Goal: Task Accomplishment & Management: Use online tool/utility

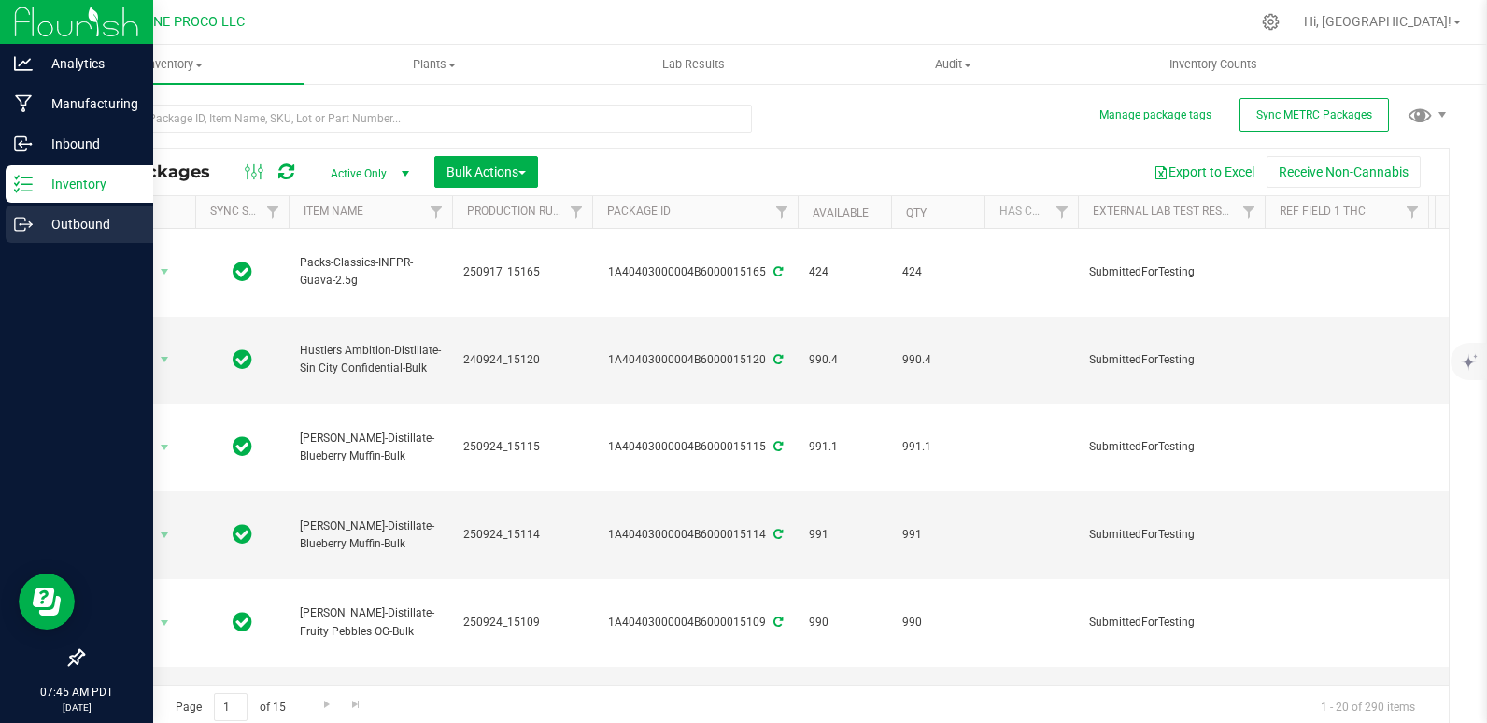
click at [1, 226] on link "Outbound" at bounding box center [76, 225] width 153 height 40
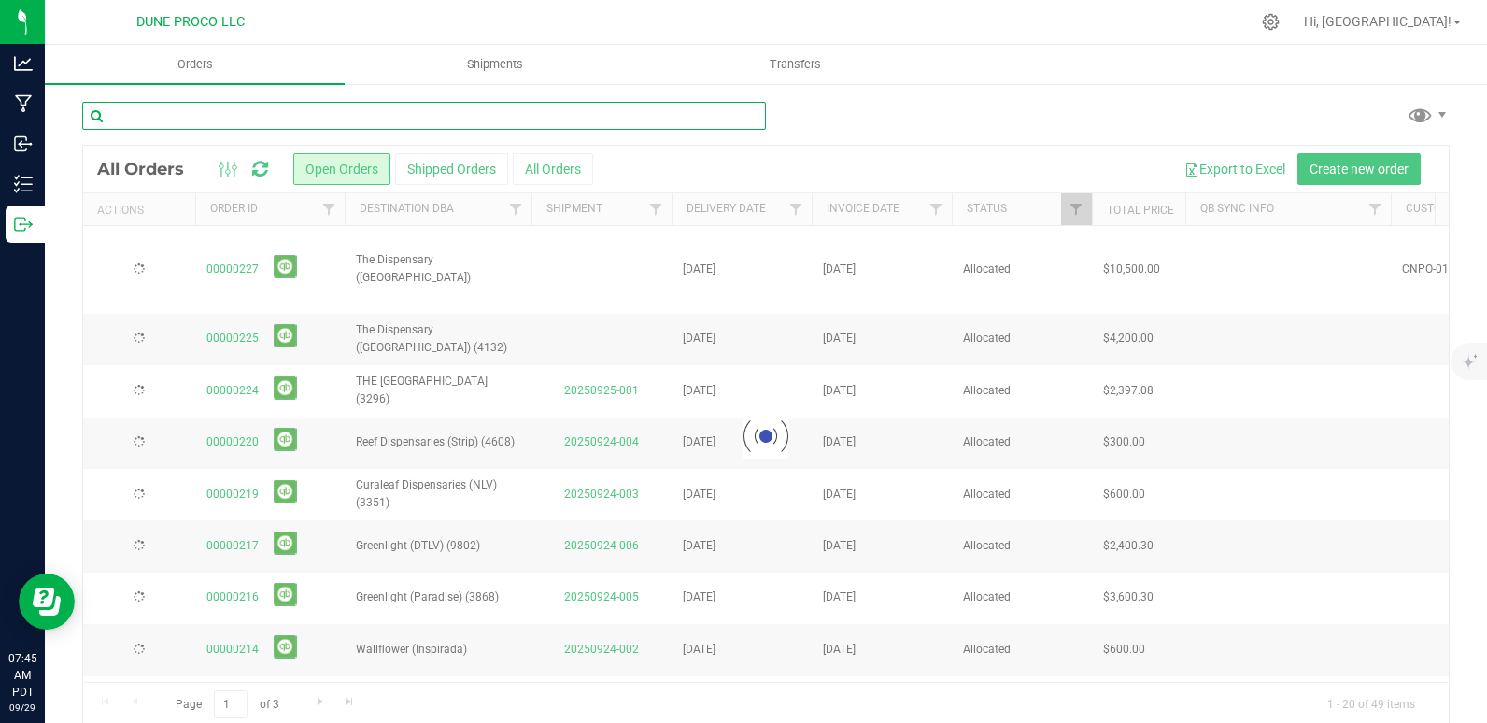
click at [158, 123] on input "text" at bounding box center [424, 116] width 684 height 28
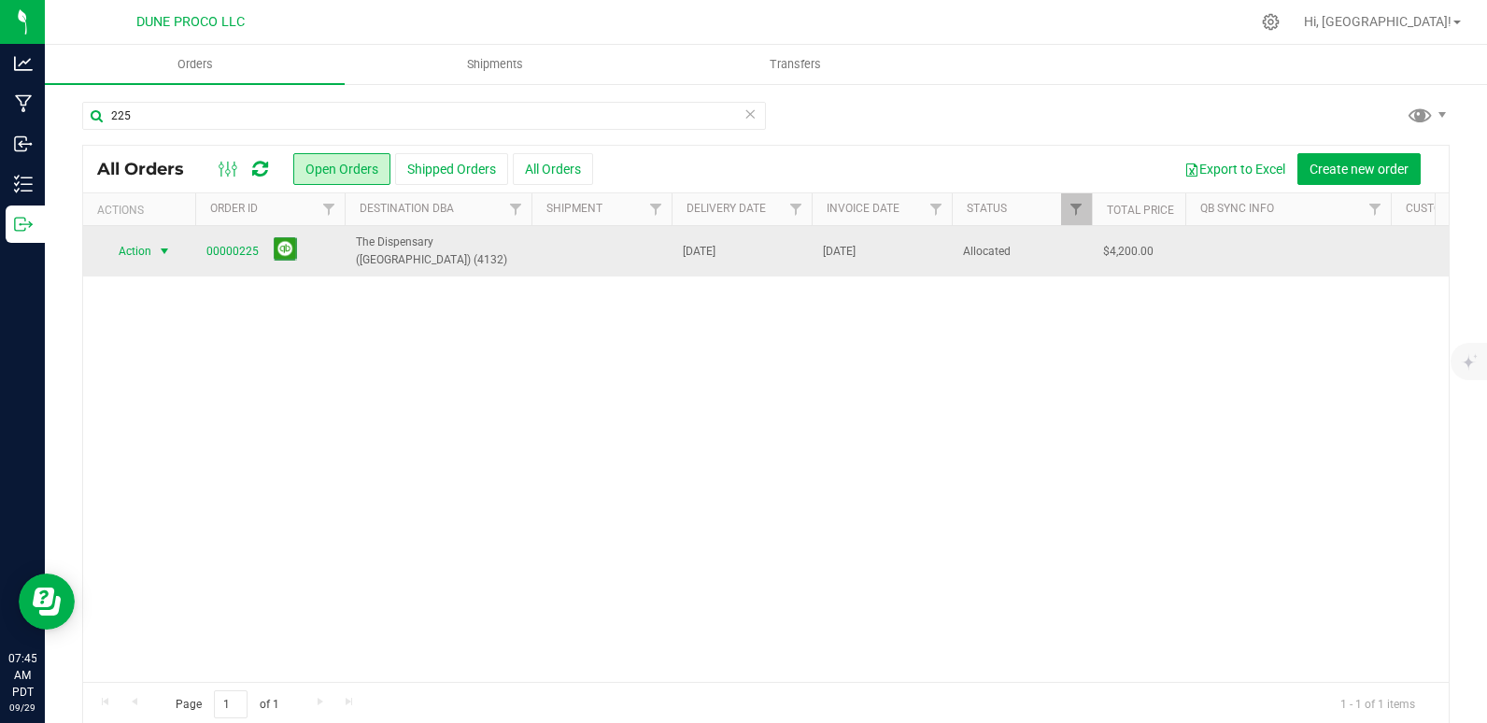
click at [141, 252] on span "Action" at bounding box center [127, 251] width 50 height 26
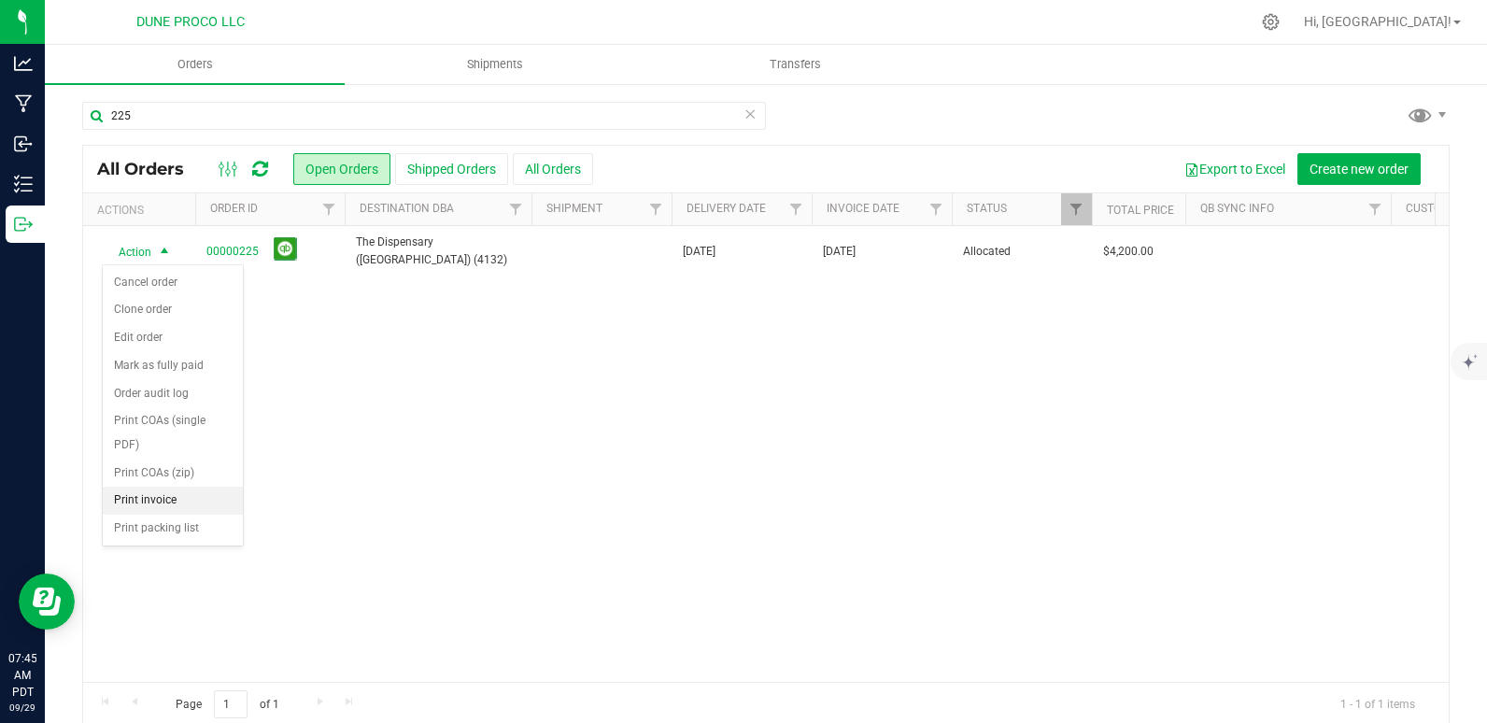
click at [142, 503] on li "Print invoice" at bounding box center [173, 501] width 140 height 28
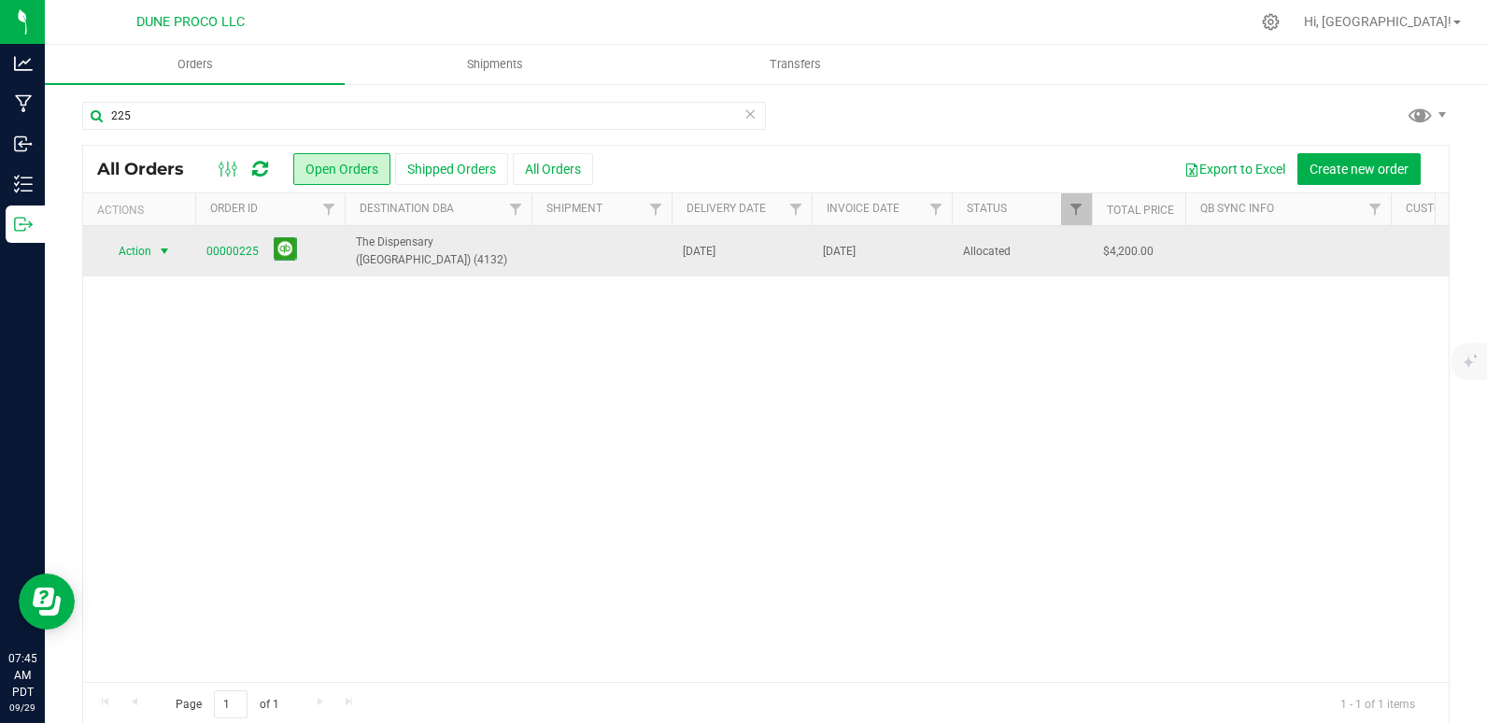
click at [135, 262] on span "Action" at bounding box center [127, 251] width 50 height 26
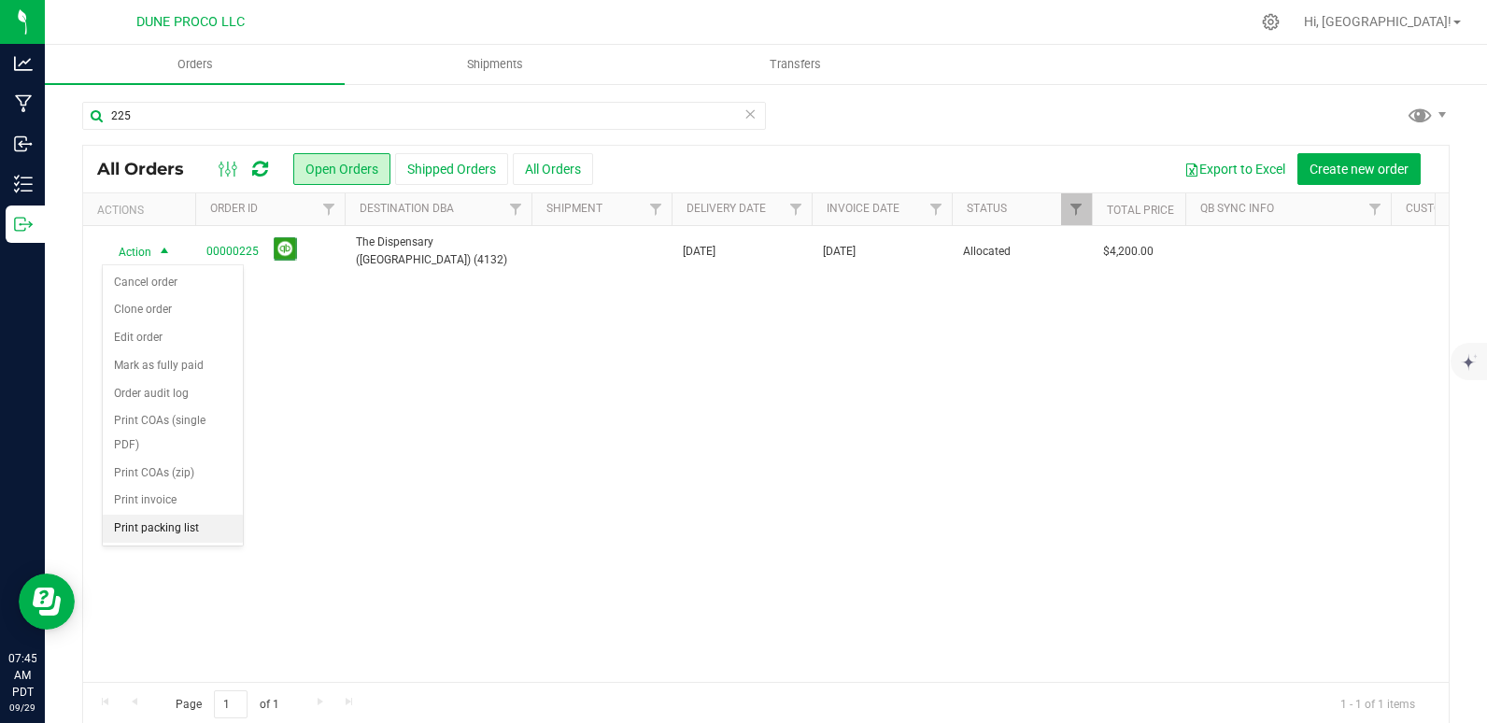
click at [142, 531] on li "Print packing list" at bounding box center [173, 529] width 140 height 28
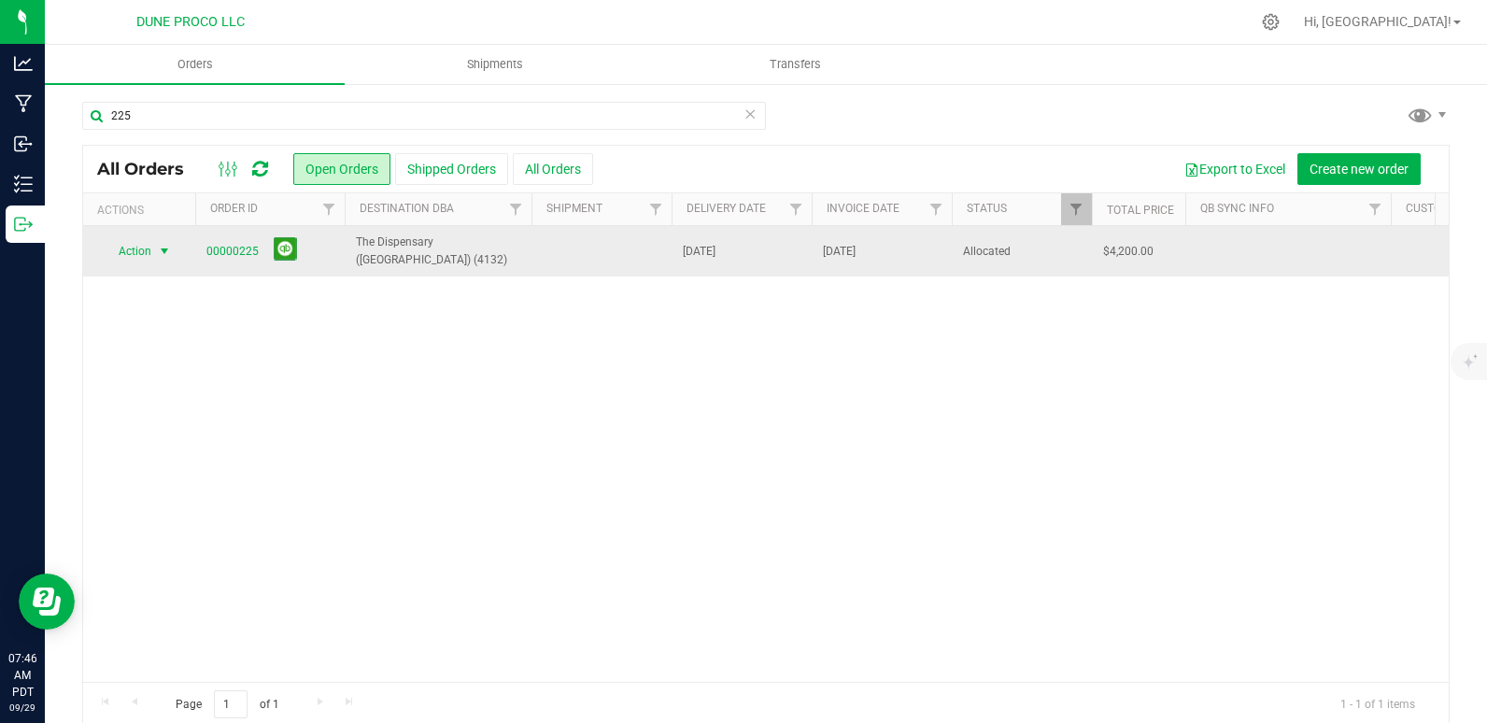
click at [134, 254] on span "Action" at bounding box center [127, 251] width 50 height 26
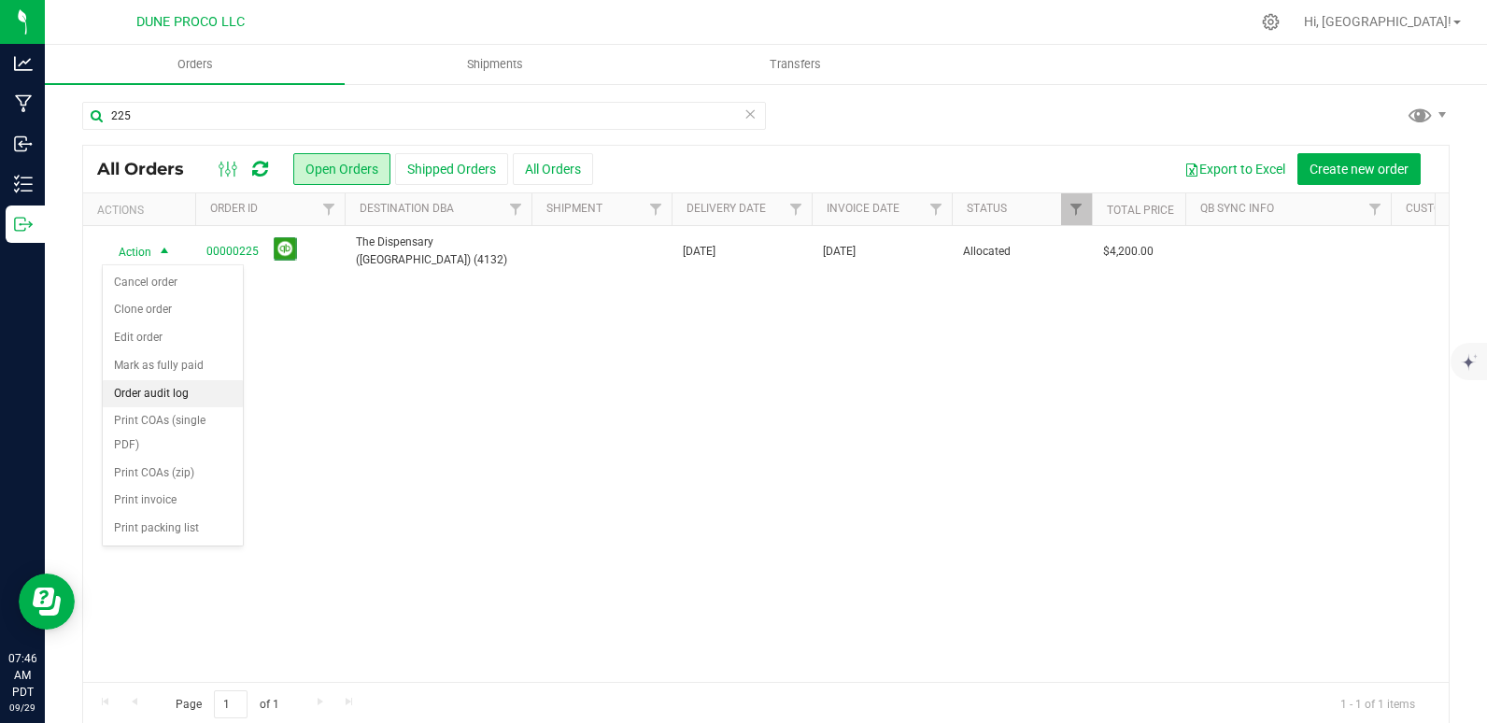
click at [165, 392] on li "Order audit log" at bounding box center [173, 394] width 140 height 28
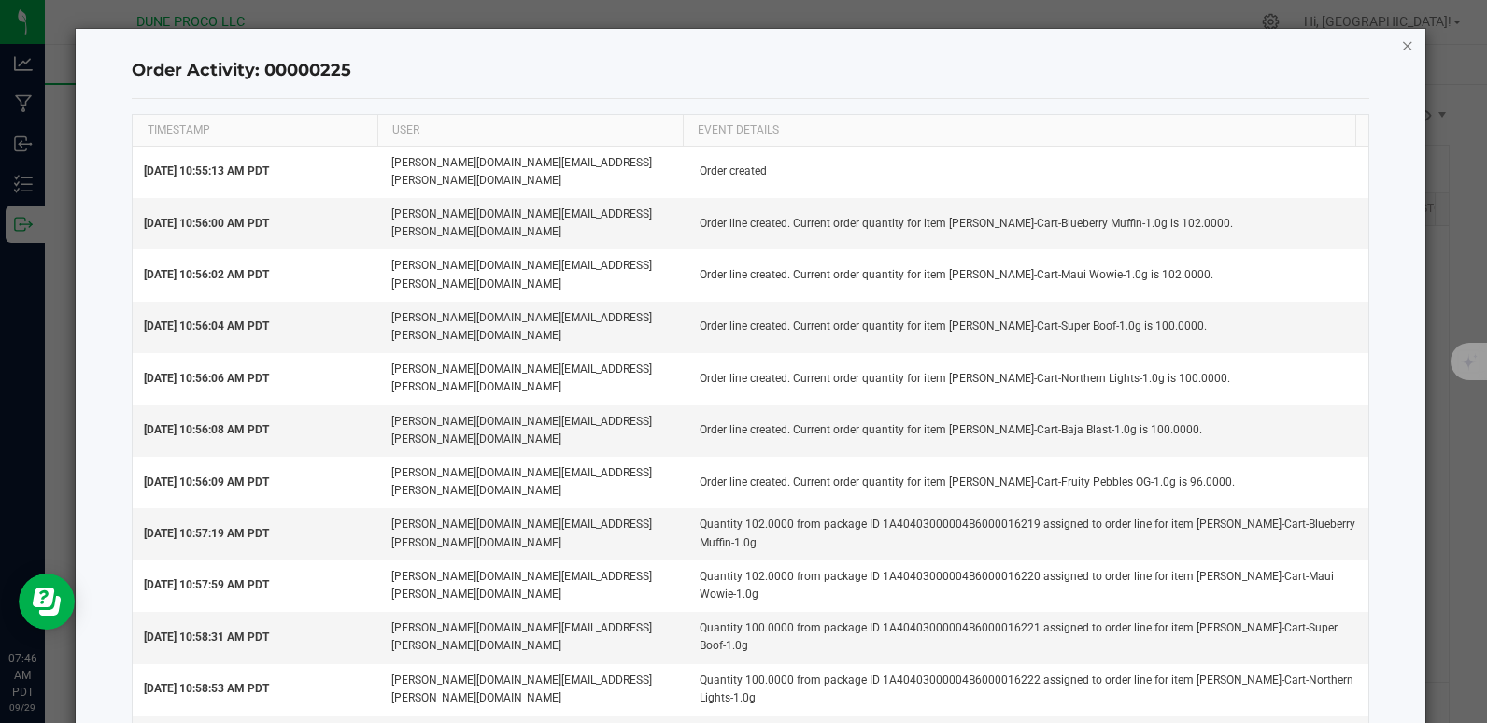
click at [1405, 45] on icon "button" at bounding box center [1407, 45] width 13 height 22
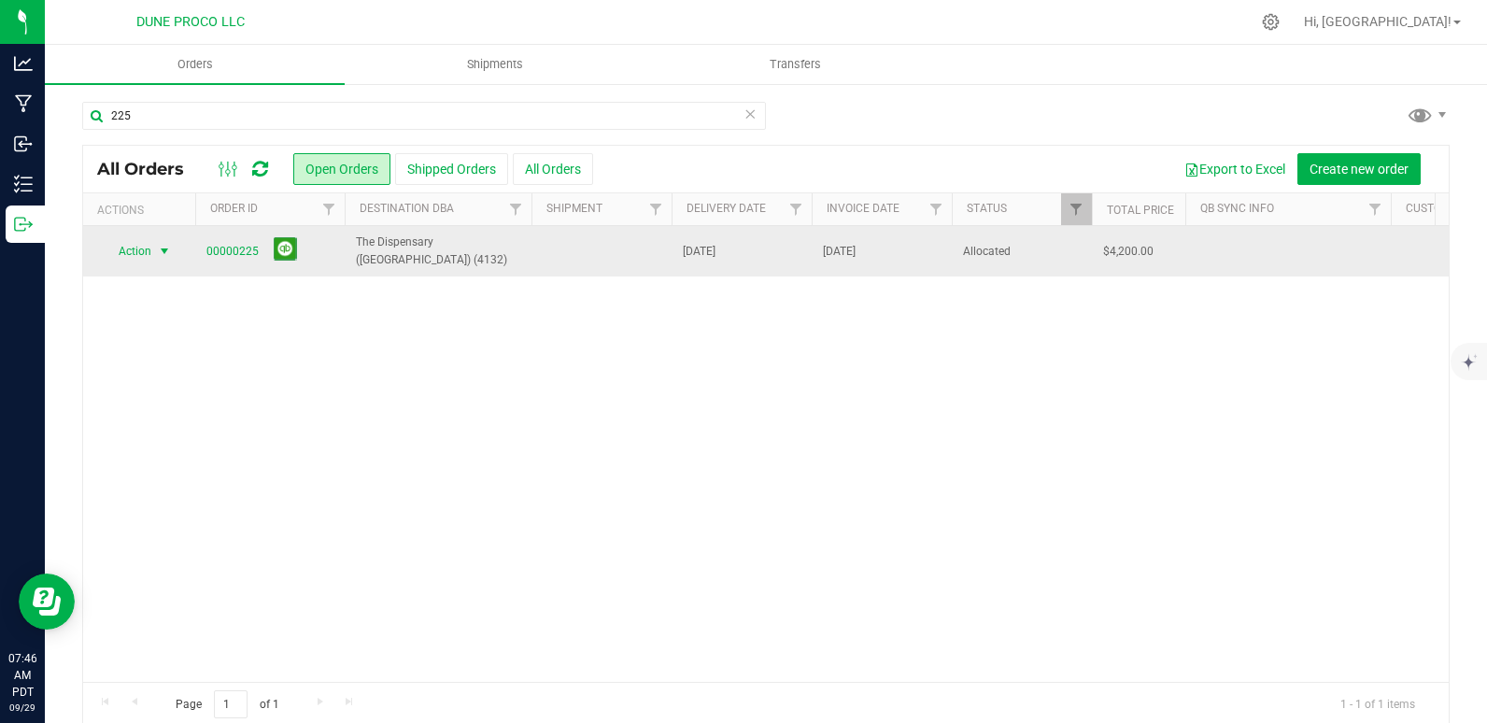
click at [128, 253] on span "Action" at bounding box center [127, 251] width 50 height 26
click at [147, 260] on span "Action" at bounding box center [127, 251] width 50 height 26
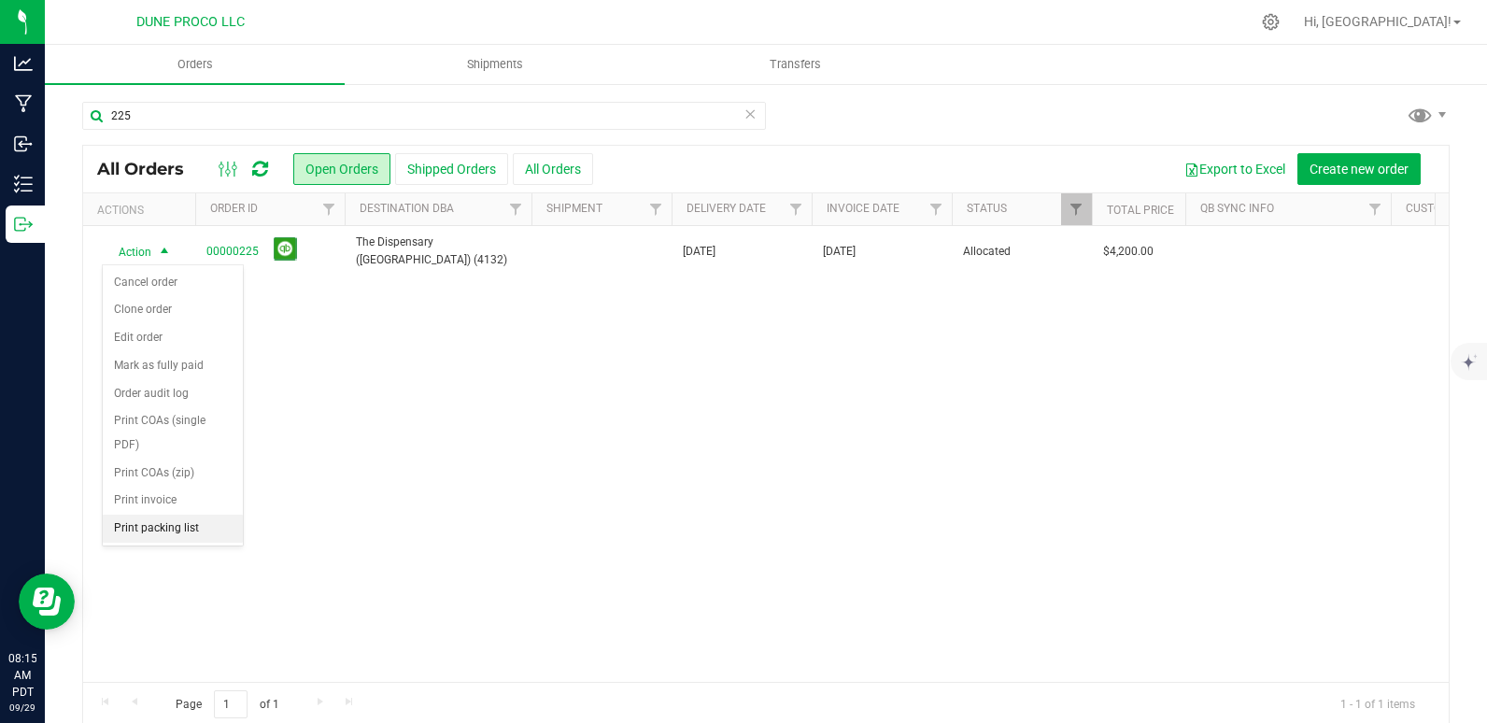
click at [136, 531] on li "Print packing list" at bounding box center [173, 529] width 140 height 28
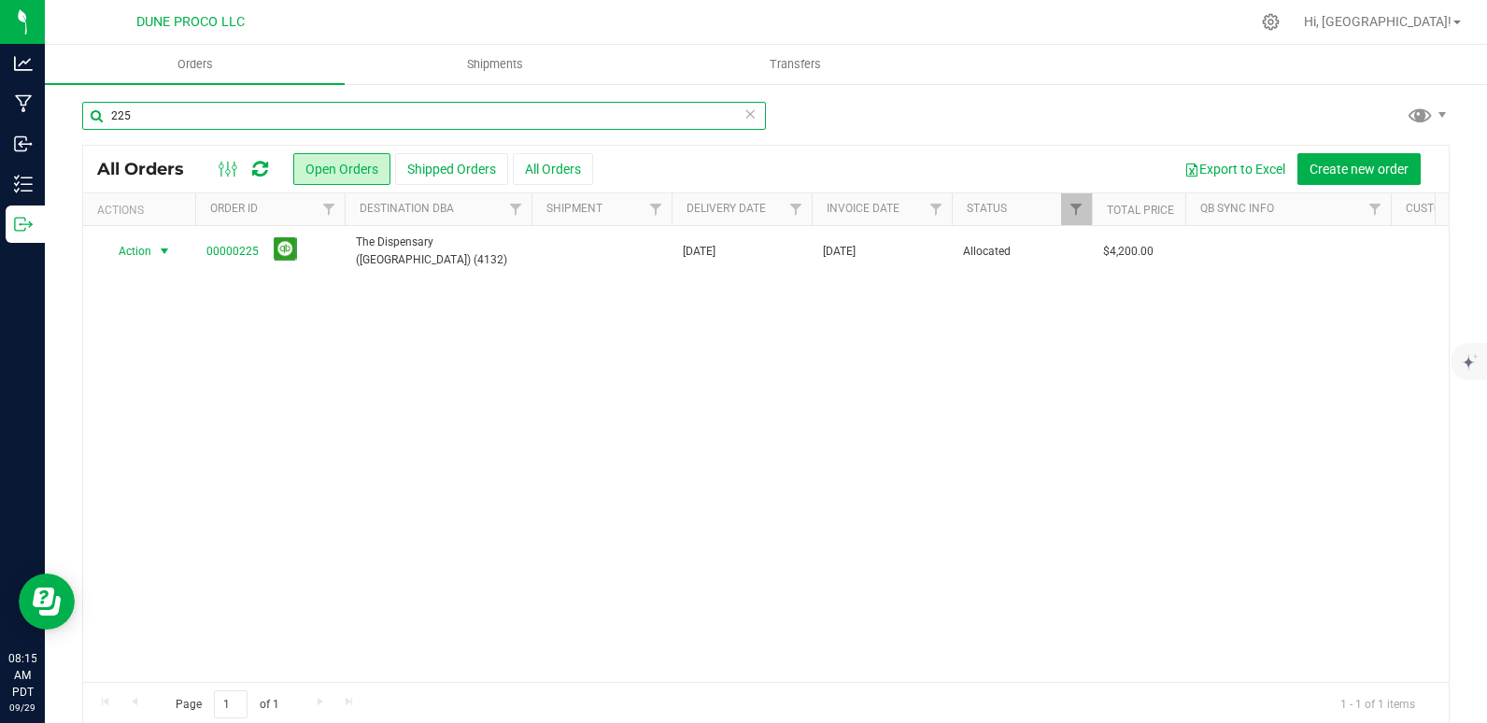
click at [143, 127] on input "225" at bounding box center [424, 116] width 684 height 28
type input "2"
